Goal: Information Seeking & Learning: Compare options

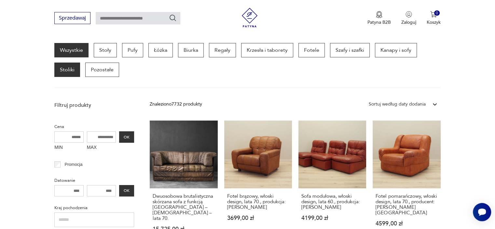
click at [75, 65] on p "Stoliki" at bounding box center [67, 69] width 26 height 14
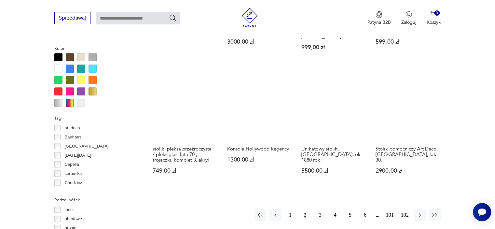
scroll to position [661, 0]
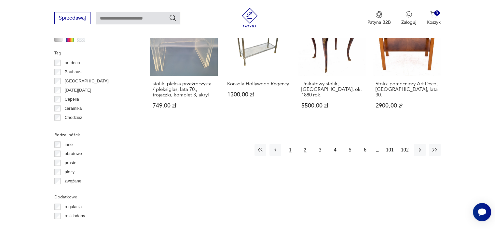
click at [289, 145] on button "1" at bounding box center [290, 150] width 12 height 12
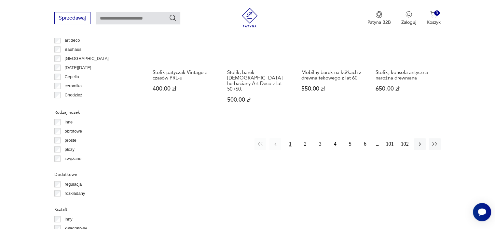
scroll to position [693, 0]
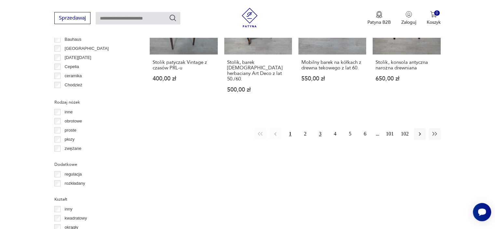
click at [319, 128] on button "3" at bounding box center [320, 134] width 12 height 12
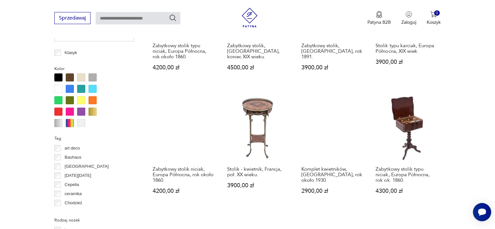
scroll to position [596, 0]
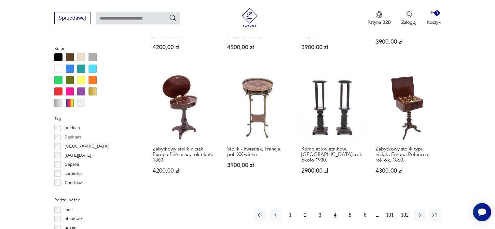
click at [335, 209] on button "4" at bounding box center [335, 215] width 12 height 12
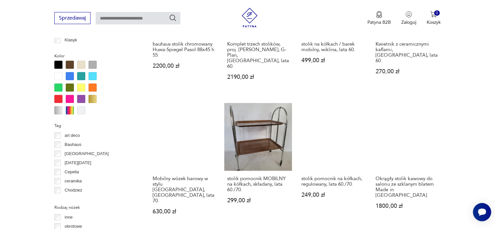
scroll to position [596, 0]
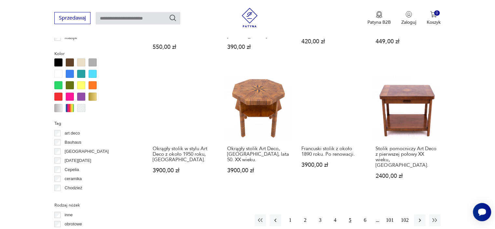
scroll to position [596, 0]
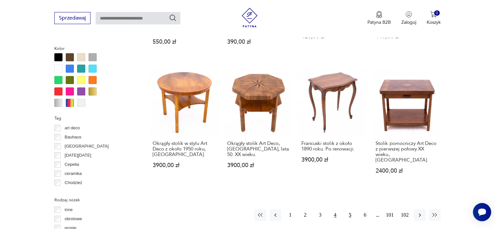
click at [335, 209] on button "4" at bounding box center [335, 215] width 12 height 12
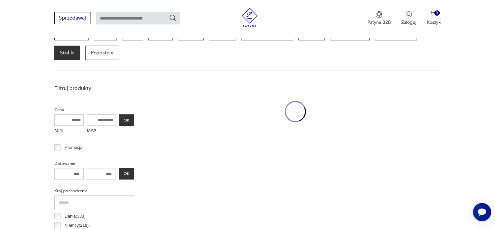
scroll to position [173, 0]
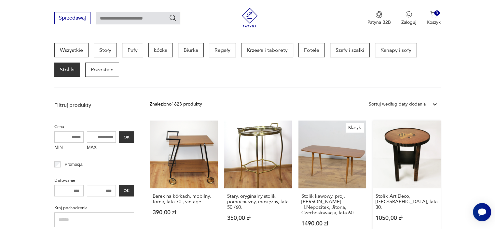
click at [406, 151] on link "Stolik Art Deco, [GEOGRAPHIC_DATA], lata 30. 1050,00 zł" at bounding box center [407, 179] width 68 height 118
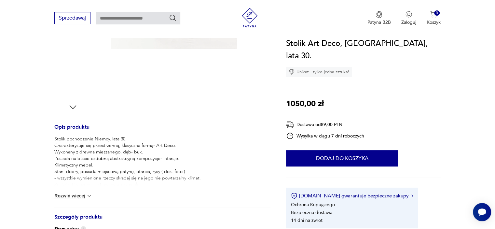
scroll to position [195, 0]
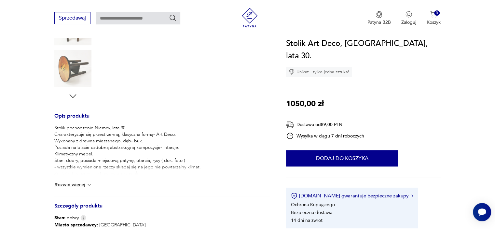
click at [72, 183] on button "Rozwiń więcej" at bounding box center [73, 184] width 38 height 7
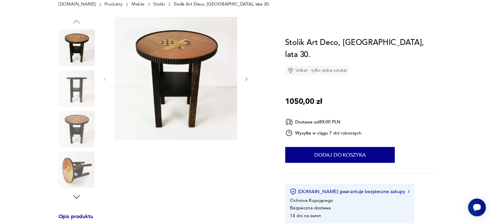
scroll to position [0, 0]
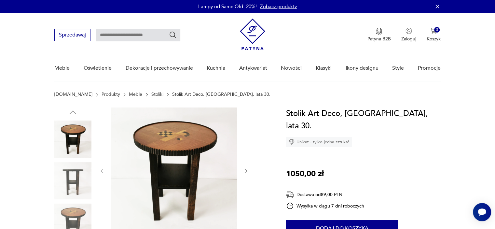
click at [111, 34] on input "text" at bounding box center [138, 35] width 85 height 12
type input "*******"
click at [172, 34] on icon "Szukaj" at bounding box center [173, 35] width 8 height 8
type input "*******"
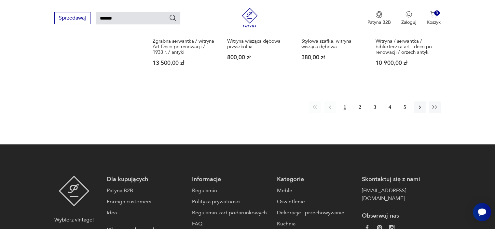
scroll to position [450, 0]
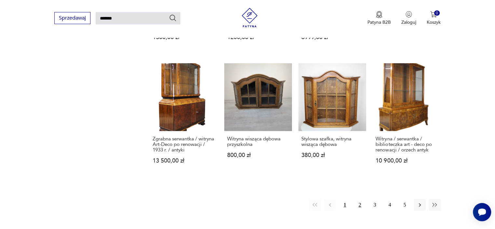
click at [361, 204] on button "2" at bounding box center [360, 205] width 12 height 12
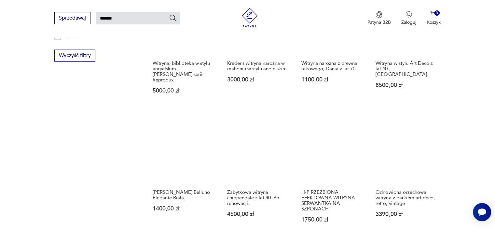
scroll to position [414, 0]
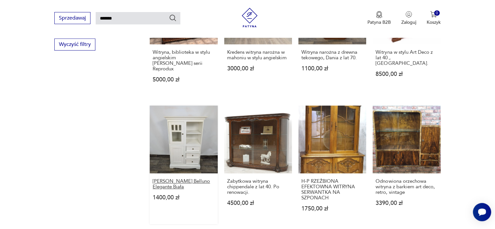
click at [172, 178] on h3 "[PERSON_NAME] Belluno Elegante Biała" at bounding box center [184, 183] width 62 height 11
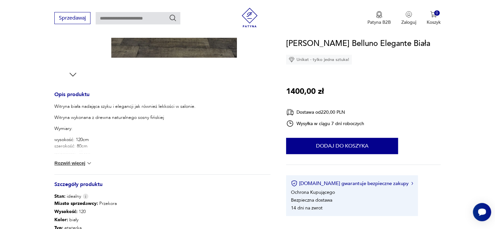
scroll to position [228, 0]
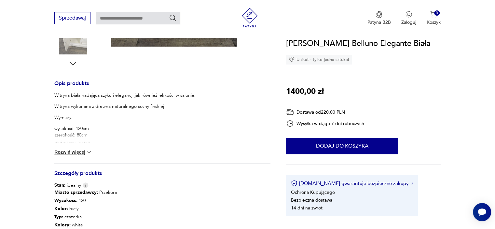
click at [56, 152] on button "Rozwiń więcej" at bounding box center [73, 152] width 38 height 7
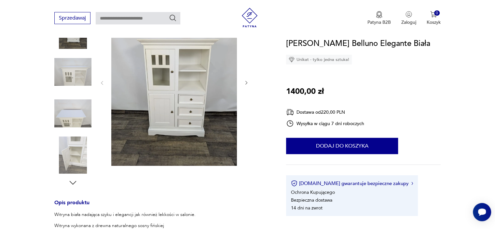
scroll to position [98, 0]
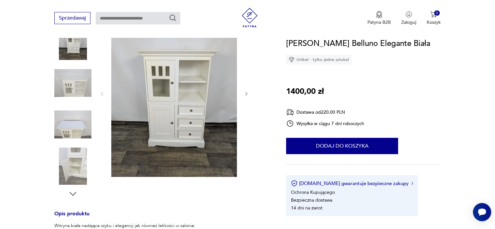
click at [247, 92] on icon "button" at bounding box center [247, 94] width 6 height 6
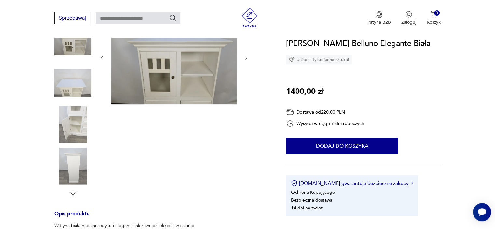
click at [247, 92] on div at bounding box center [174, 58] width 150 height 96
click at [246, 58] on icon "button" at bounding box center [247, 58] width 6 height 6
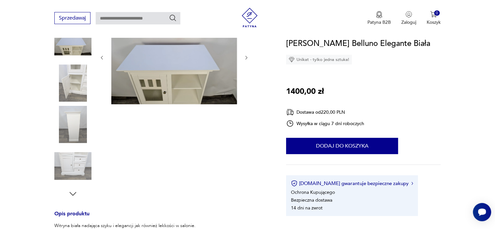
click at [246, 58] on icon "button" at bounding box center [247, 58] width 6 height 6
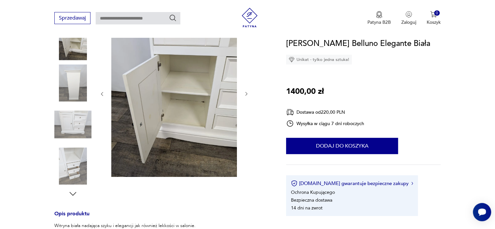
click at [246, 58] on div at bounding box center [174, 94] width 150 height 168
click at [74, 85] on img at bounding box center [72, 82] width 37 height 37
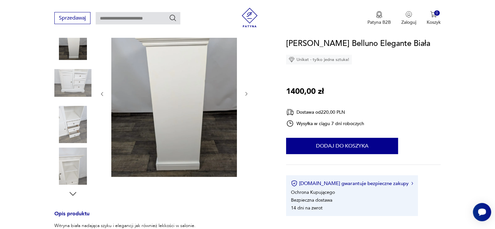
type input "*******"
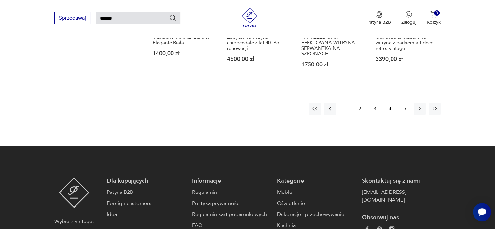
scroll to position [561, 0]
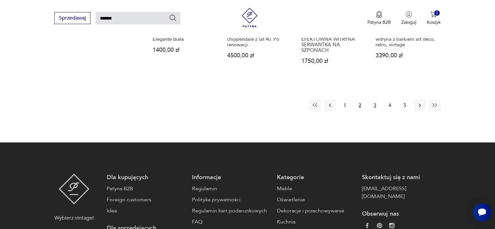
click at [373, 100] on button "3" at bounding box center [375, 105] width 12 height 12
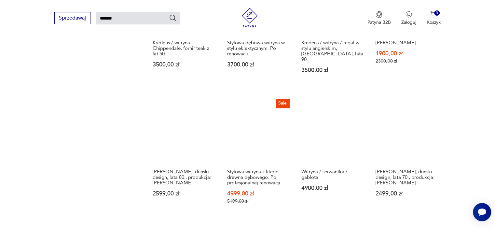
scroll to position [446, 0]
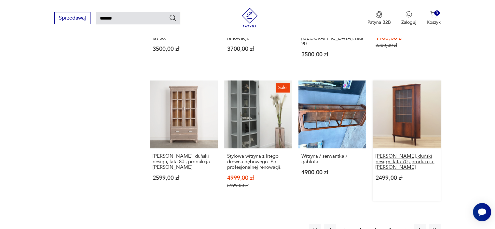
click at [392, 153] on h3 "[PERSON_NAME], duński design, lata 70., produkcja: [PERSON_NAME]" at bounding box center [407, 161] width 62 height 17
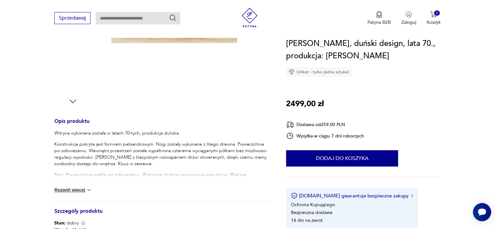
scroll to position [195, 0]
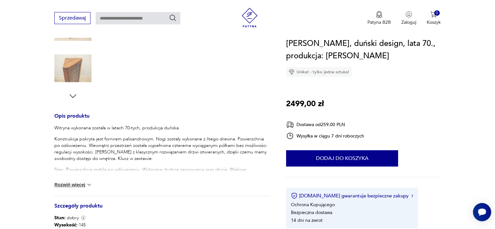
click at [72, 184] on button "Rozwiń więcej" at bounding box center [73, 184] width 38 height 7
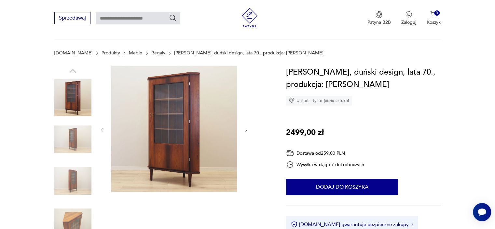
scroll to position [65, 0]
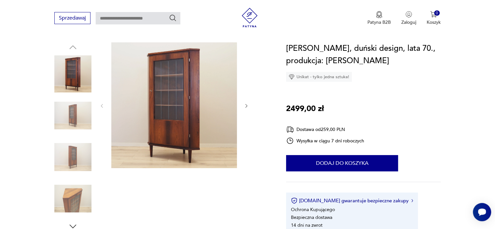
type input "*******"
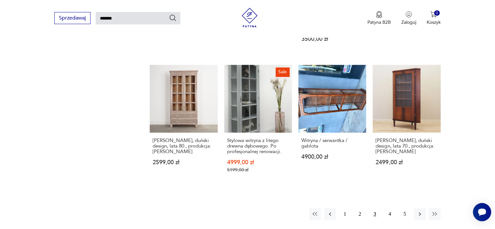
scroll to position [473, 0]
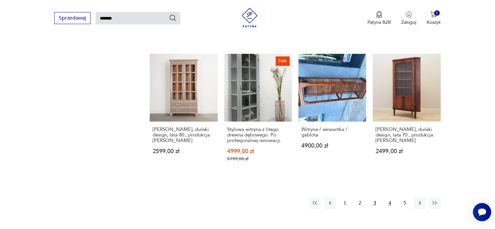
click at [389, 197] on button "4" at bounding box center [390, 203] width 12 height 12
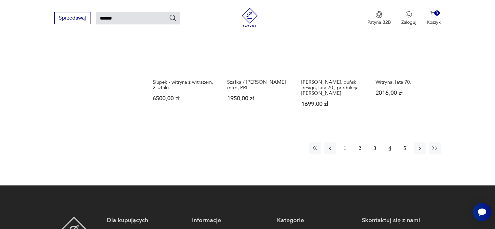
scroll to position [511, 0]
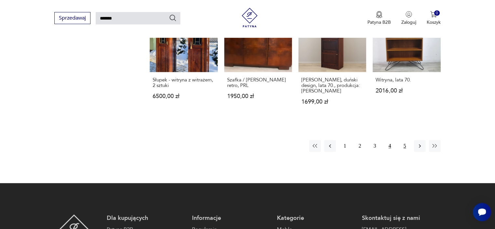
click at [403, 145] on button "5" at bounding box center [405, 146] width 12 height 12
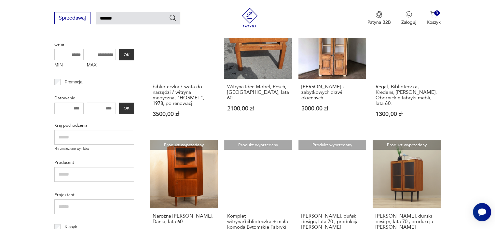
scroll to position [56, 0]
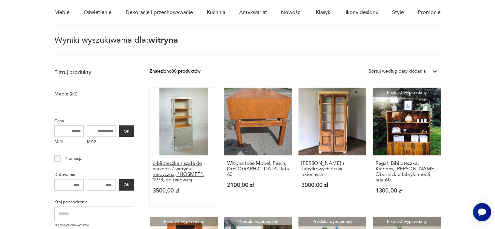
click at [179, 172] on h3 "biblioteczka / szafa do narzędzi / witryna medyczna, "HOSMET", 1978, po renowac…" at bounding box center [184, 171] width 62 height 22
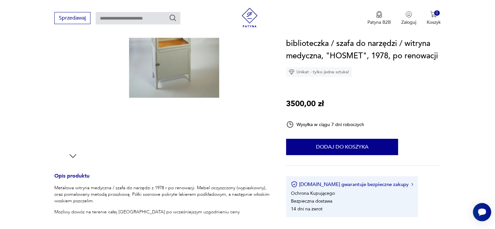
scroll to position [65, 0]
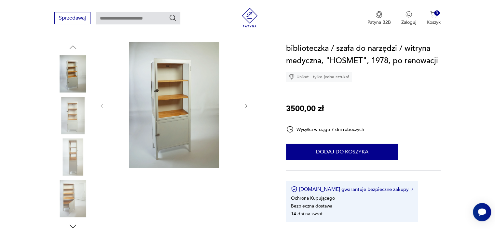
click at [73, 153] on img at bounding box center [72, 156] width 37 height 37
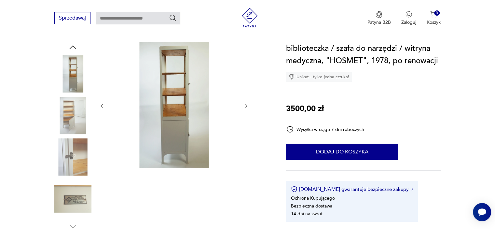
click at [71, 112] on img at bounding box center [72, 115] width 37 height 37
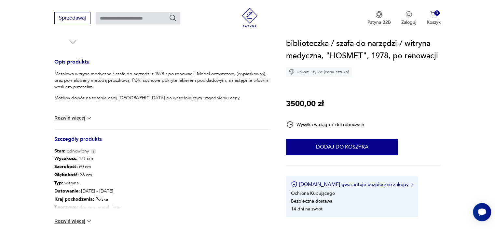
scroll to position [260, 0]
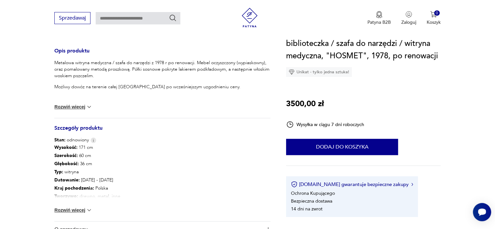
click at [78, 210] on button "Rozwiń więcej" at bounding box center [73, 210] width 38 height 7
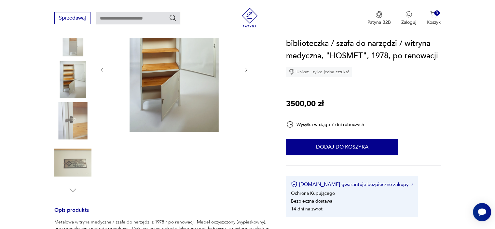
scroll to position [98, 0]
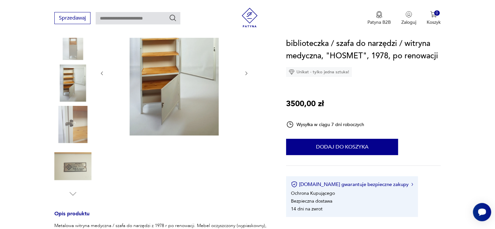
click at [82, 161] on img at bounding box center [72, 165] width 37 height 37
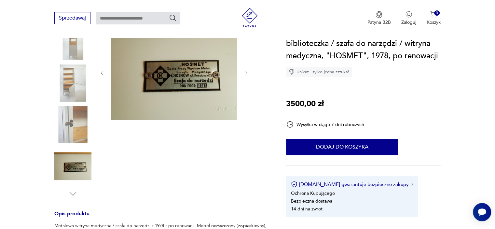
click at [76, 54] on img at bounding box center [72, 41] width 37 height 37
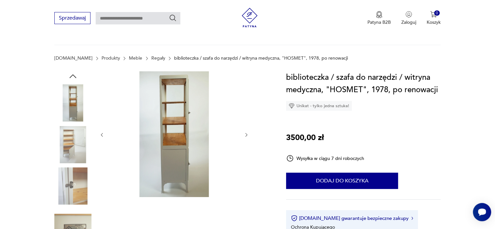
scroll to position [33, 0]
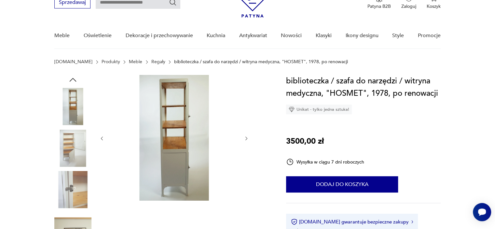
click at [72, 157] on img at bounding box center [72, 148] width 37 height 37
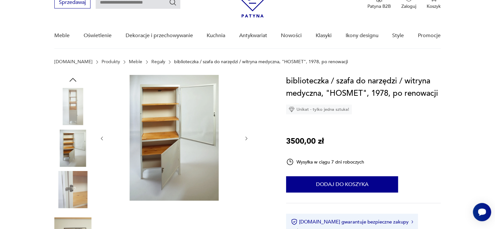
click at [81, 190] on img at bounding box center [72, 189] width 37 height 37
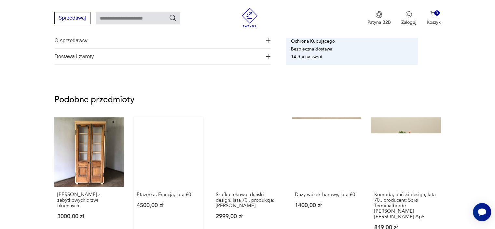
scroll to position [293, 0]
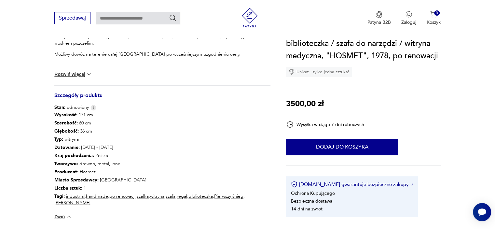
click at [103, 17] on input "text" at bounding box center [138, 18] width 85 height 12
type input "*****"
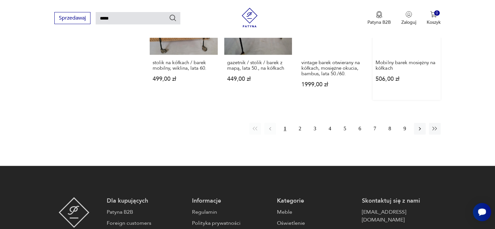
scroll to position [544, 0]
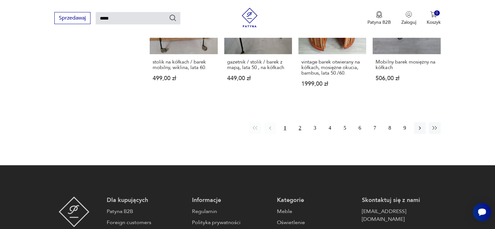
click at [300, 122] on button "2" at bounding box center [300, 128] width 12 height 12
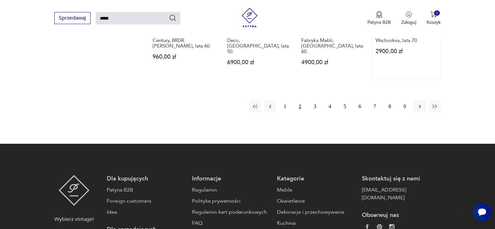
scroll to position [576, 0]
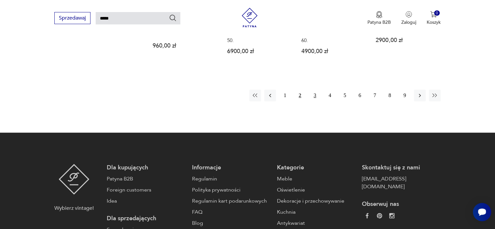
click at [313, 90] on button "3" at bounding box center [315, 96] width 12 height 12
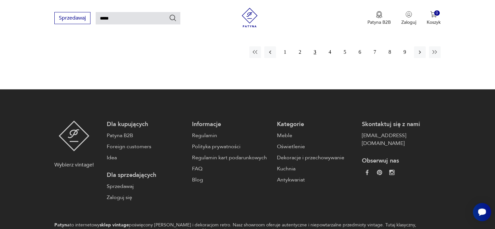
scroll to position [609, 0]
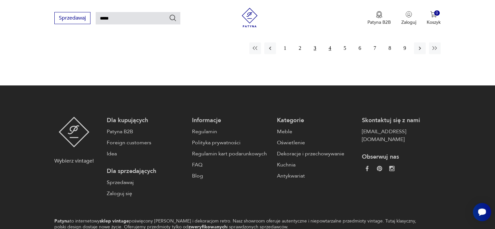
click at [331, 50] on button "4" at bounding box center [330, 48] width 12 height 12
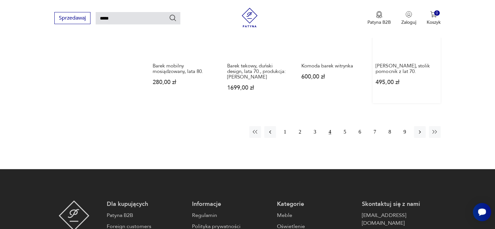
scroll to position [544, 0]
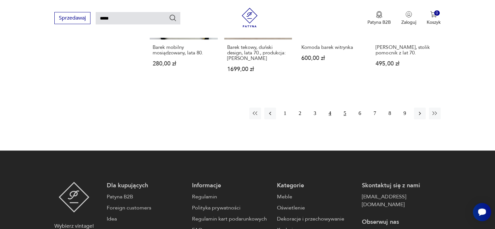
click at [344, 110] on button "5" at bounding box center [345, 113] width 12 height 12
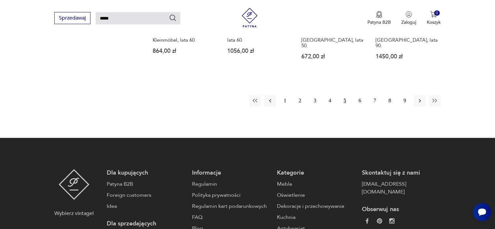
scroll to position [576, 0]
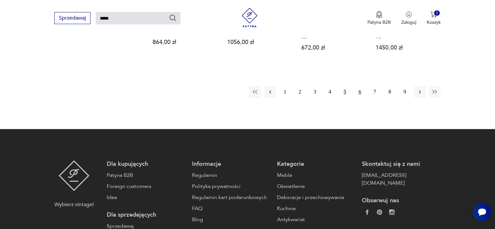
click at [360, 86] on button "6" at bounding box center [360, 92] width 12 height 12
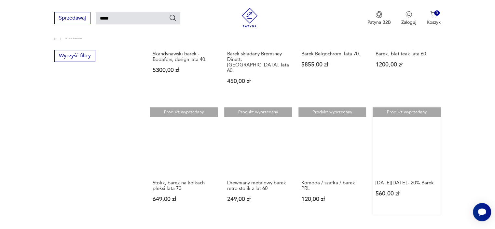
scroll to position [446, 0]
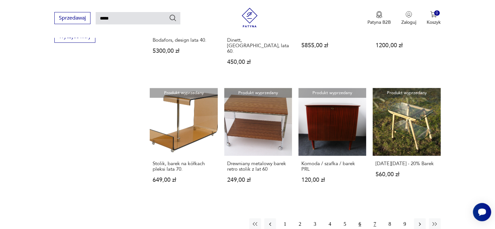
click at [375, 218] on button "7" at bounding box center [375, 224] width 12 height 12
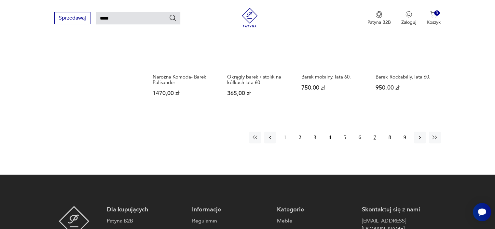
scroll to position [544, 0]
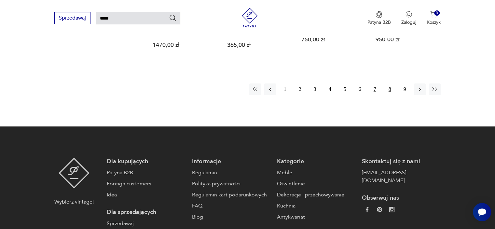
click at [391, 88] on button "8" at bounding box center [390, 89] width 12 height 12
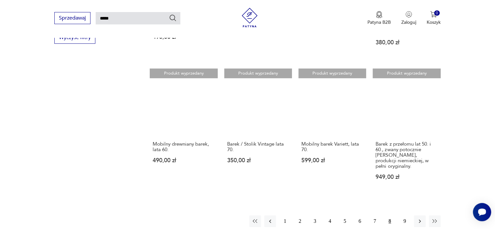
scroll to position [446, 0]
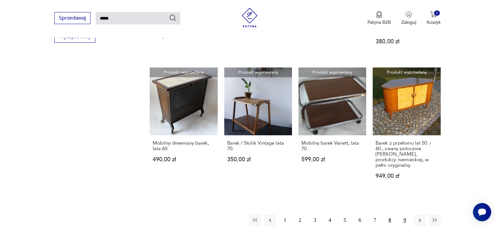
click at [405, 214] on button "9" at bounding box center [405, 220] width 12 height 12
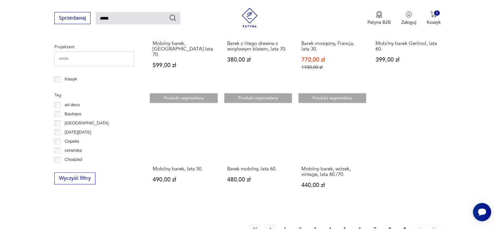
scroll to position [316, 0]
